Goal: Task Accomplishment & Management: Manage account settings

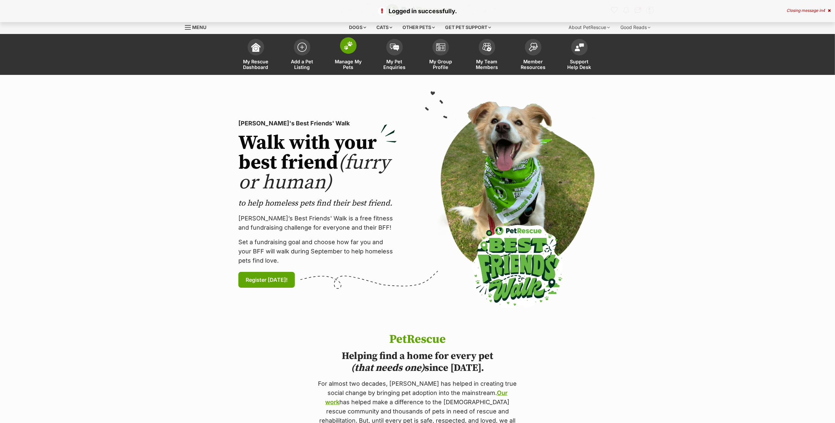
click at [350, 59] on span "Manage My Pets" at bounding box center [348, 64] width 30 height 11
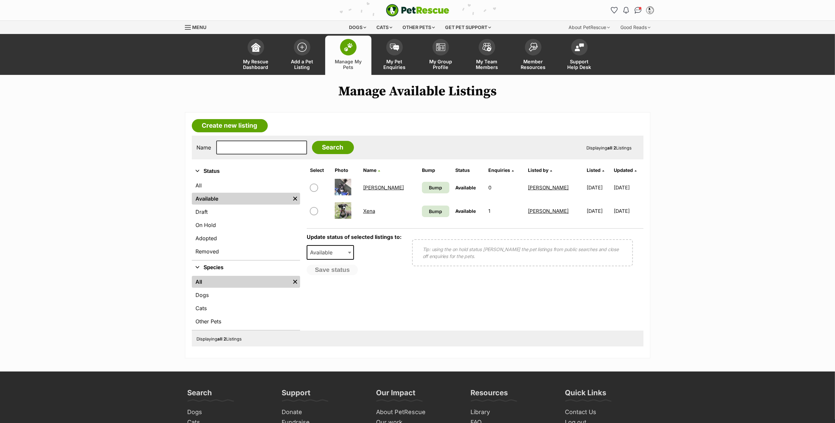
click at [314, 213] on input "checkbox" at bounding box center [314, 211] width 8 height 8
checkbox input "true"
click at [335, 255] on span "Available" at bounding box center [323, 252] width 32 height 9
select select "rehomed"
click at [341, 273] on button "Save status" at bounding box center [333, 270] width 52 height 11
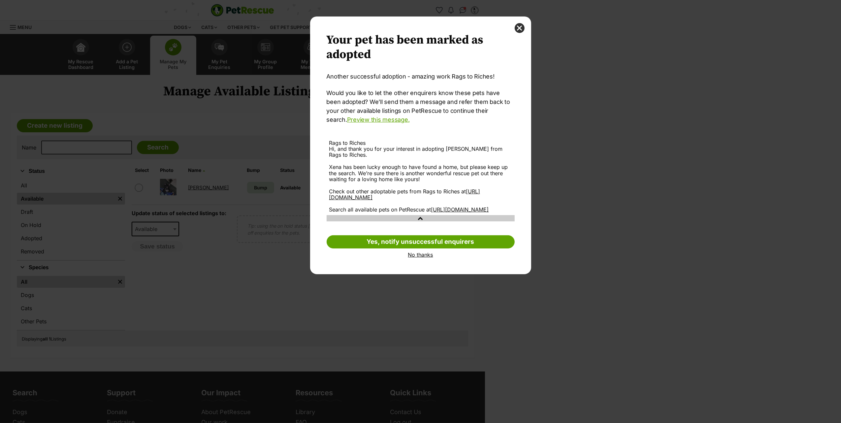
click at [419, 256] on link "No thanks" at bounding box center [421, 255] width 188 height 6
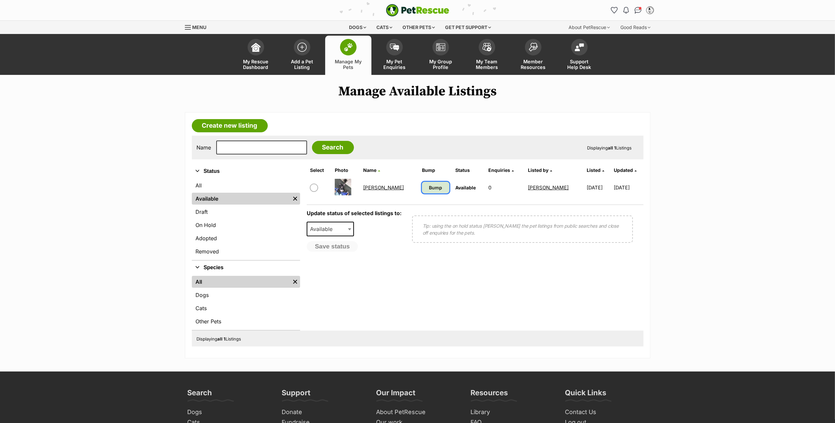
click at [429, 186] on span "Bump" at bounding box center [435, 187] width 13 height 7
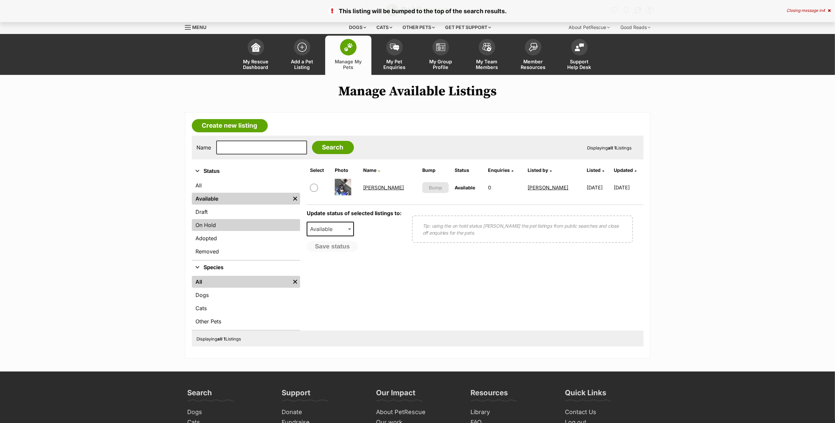
click at [264, 227] on link "On Hold" at bounding box center [246, 225] width 108 height 12
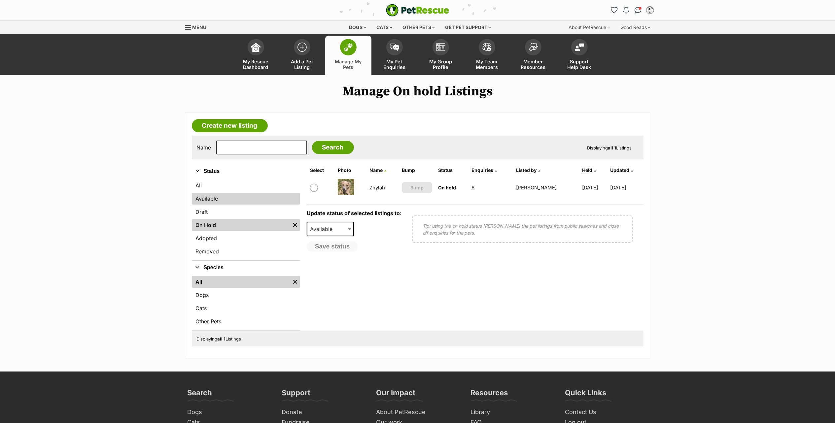
click at [217, 197] on link "Available" at bounding box center [246, 199] width 108 height 12
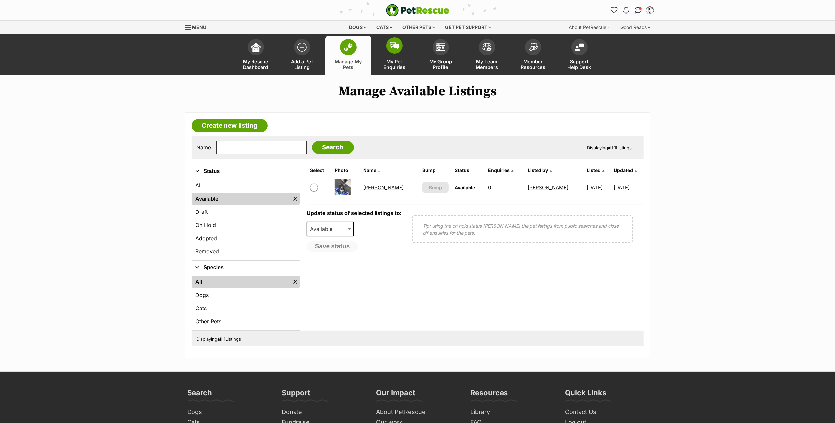
click at [397, 53] on span at bounding box center [394, 45] width 17 height 17
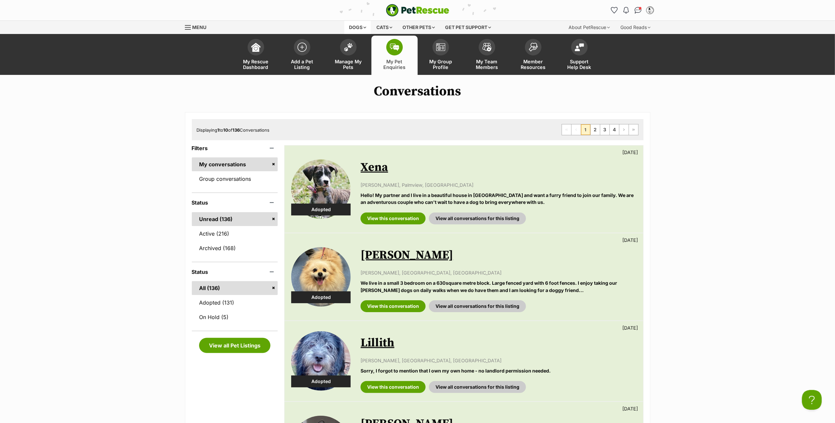
click at [358, 26] on div "Dogs" at bounding box center [357, 27] width 26 height 13
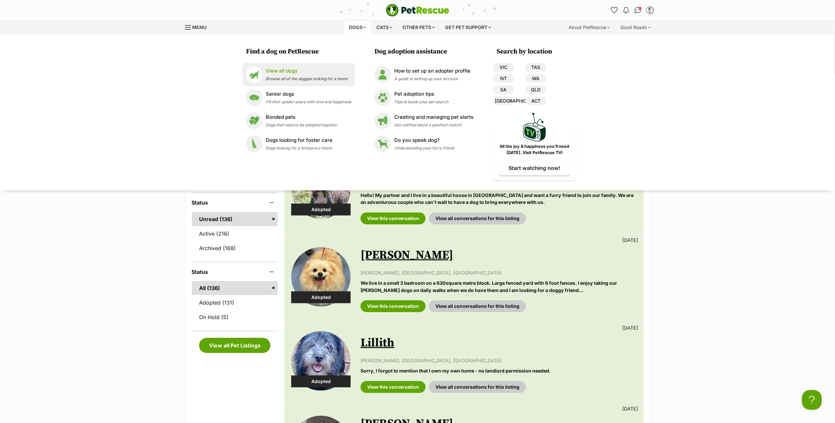
click at [299, 78] on span "Browse all of the doggos looking for a home" at bounding box center [307, 78] width 82 height 5
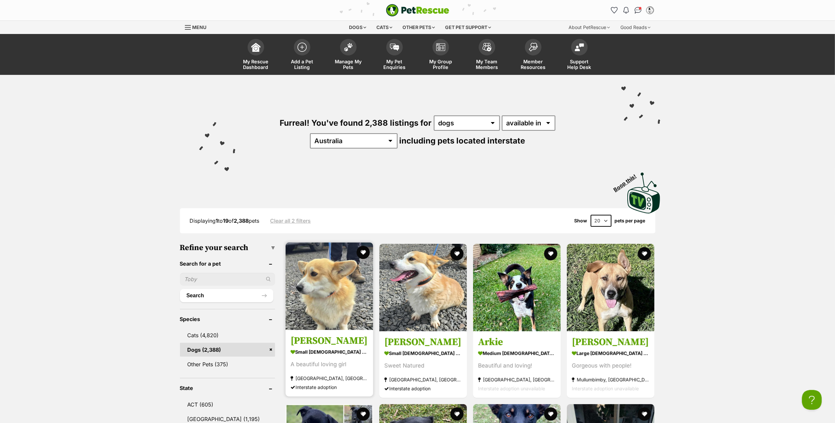
click at [321, 340] on h3 "[PERSON_NAME]" at bounding box center [329, 341] width 78 height 13
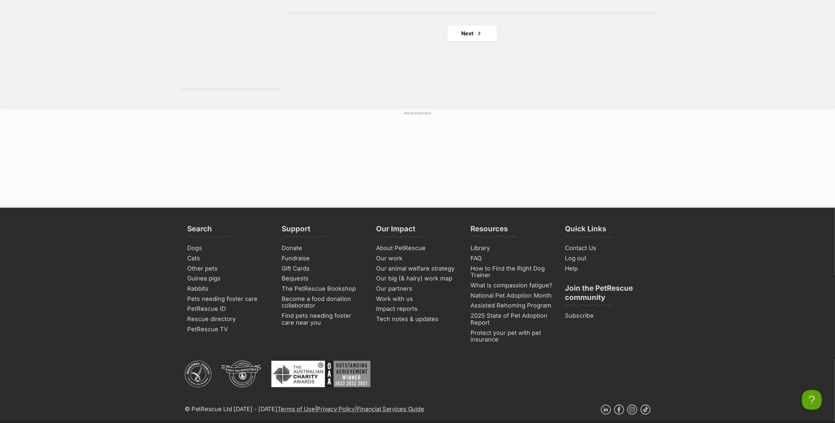
scroll to position [1320, 0]
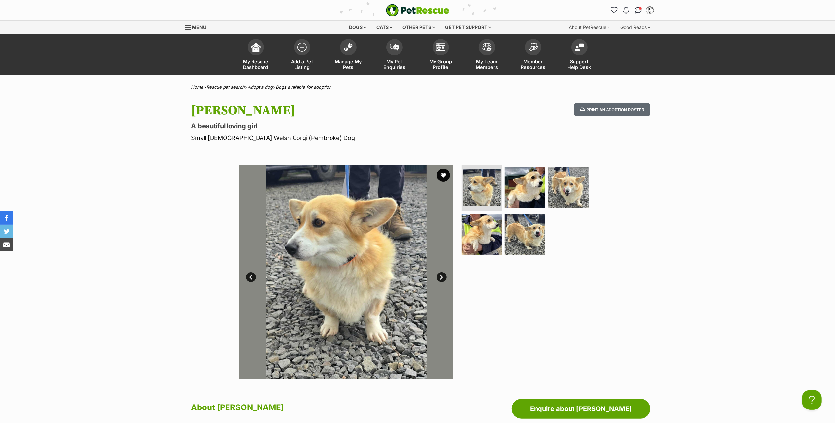
click at [443, 279] on link "Next" at bounding box center [442, 277] width 10 height 10
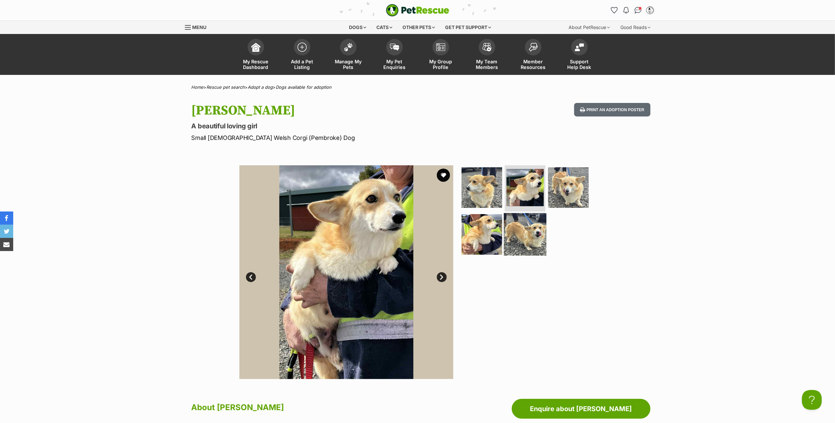
click at [521, 226] on img at bounding box center [525, 234] width 43 height 43
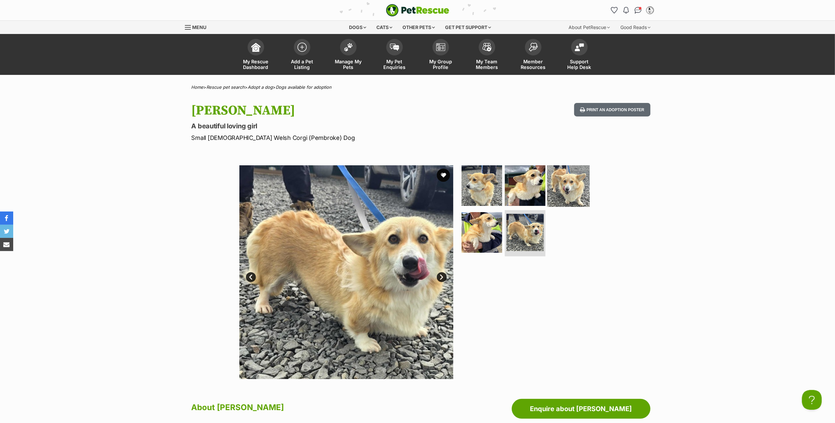
click at [577, 177] on img at bounding box center [568, 185] width 43 height 43
